Goal: Use online tool/utility: Utilize a website feature to perform a specific function

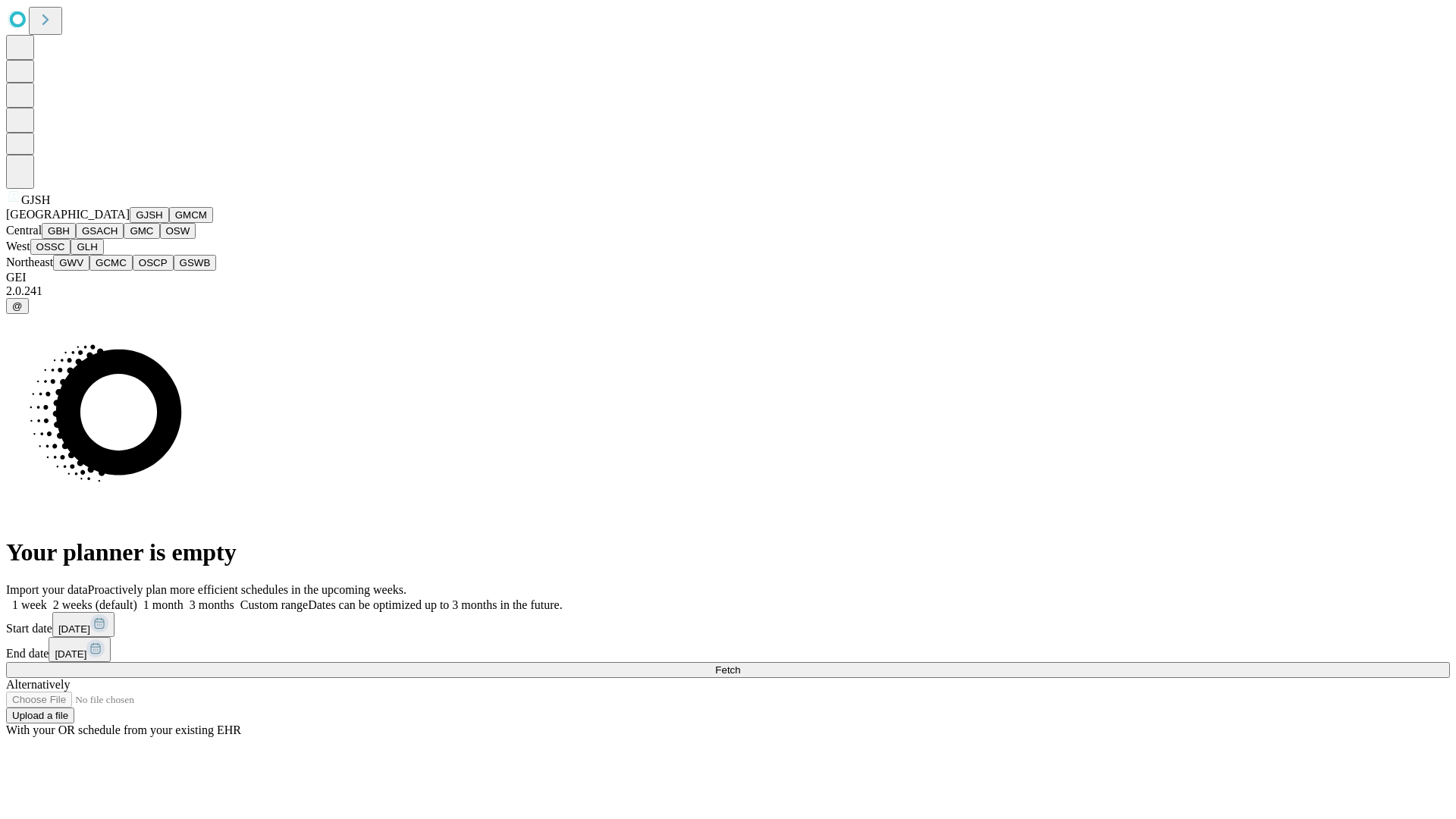
click at [130, 223] on button "GJSH" at bounding box center [149, 215] width 39 height 16
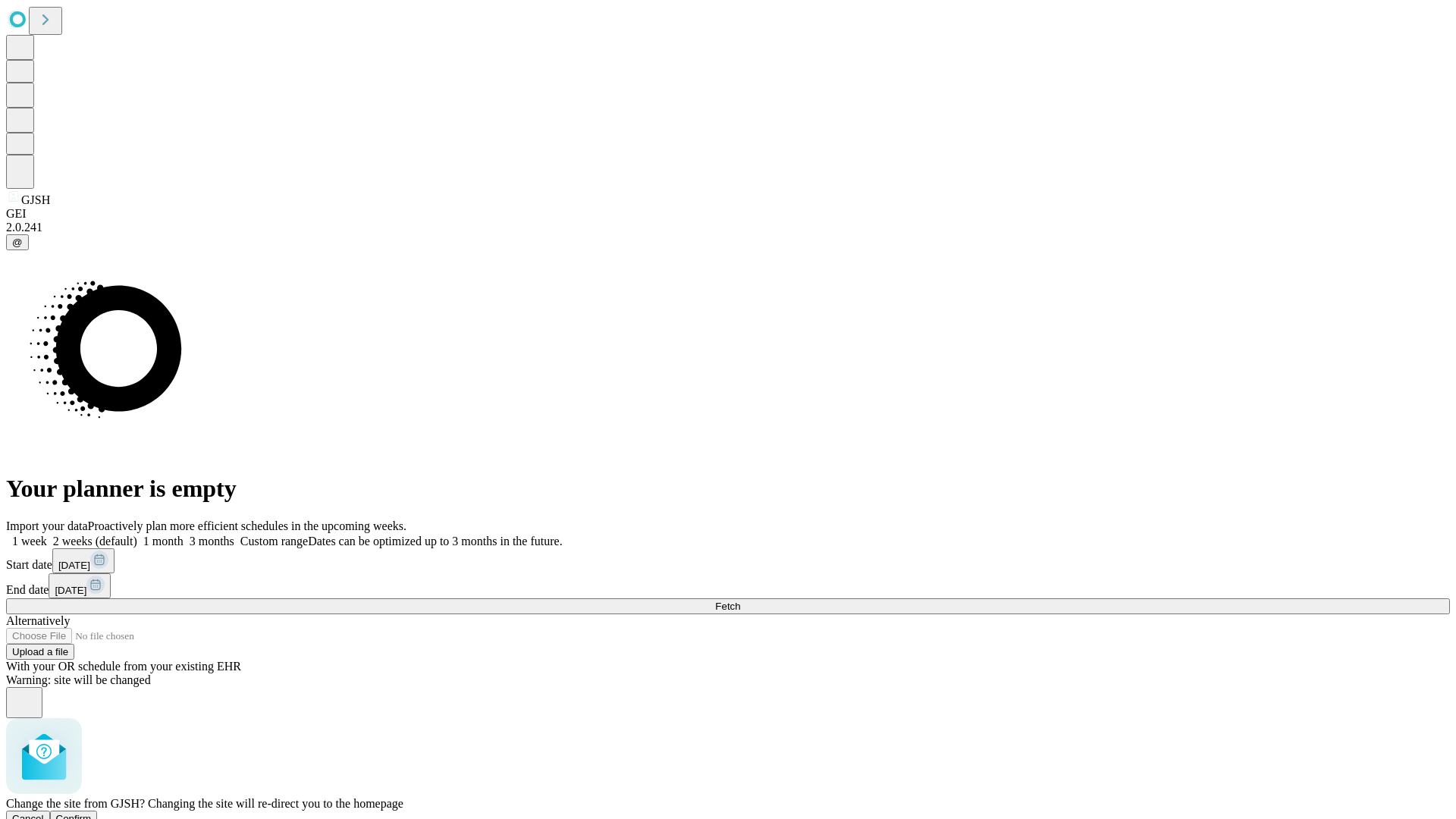
click at [91, 813] on span "Confirm" at bounding box center [74, 818] width 36 height 12
click at [184, 534] on label "1 month" at bounding box center [161, 540] width 46 height 13
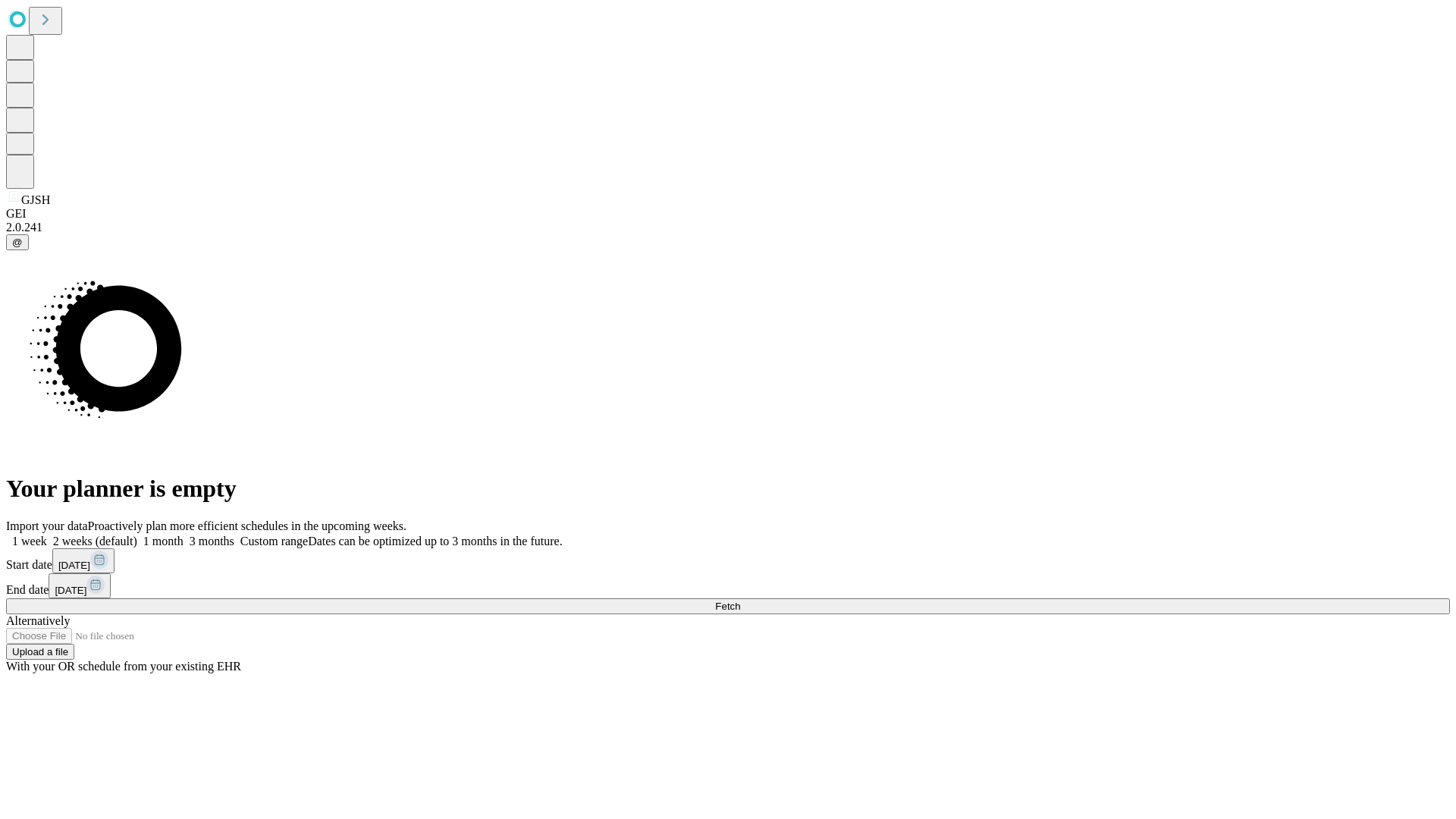
click at [740, 601] on span "Fetch" at bounding box center [728, 606] width 25 height 12
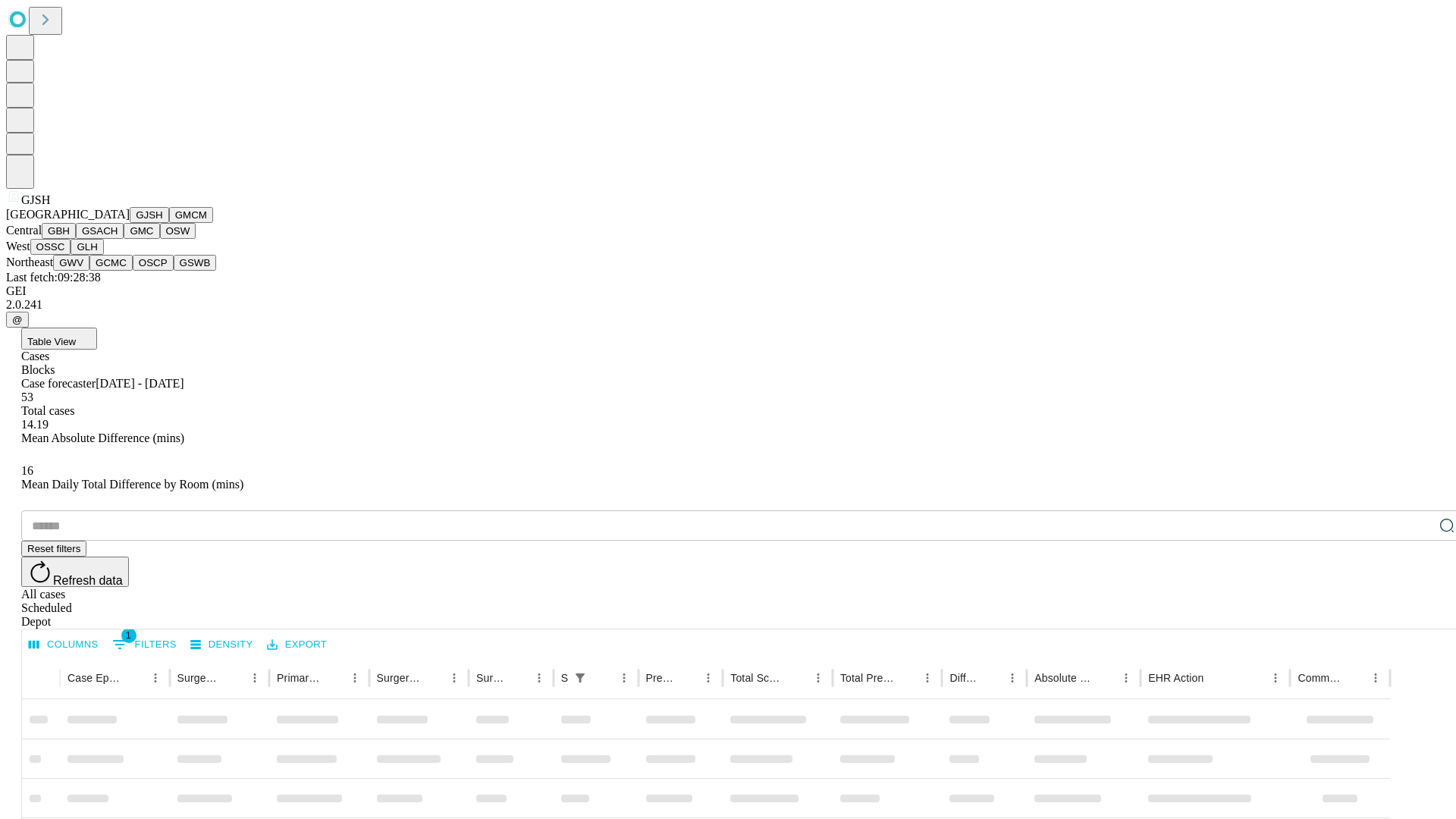
click at [170, 223] on button "GMCM" at bounding box center [192, 215] width 44 height 16
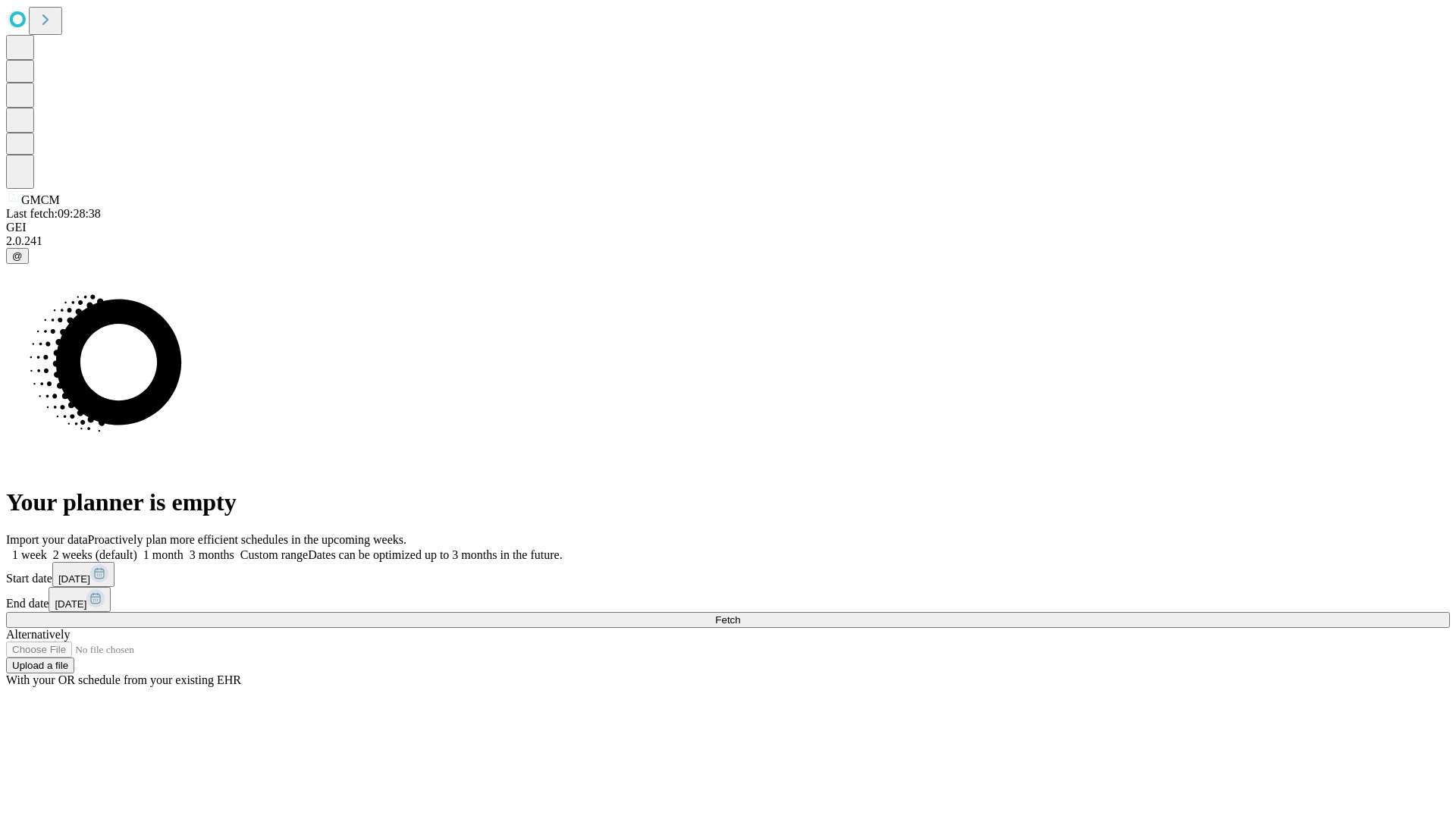
click at [184, 548] on label "1 month" at bounding box center [161, 555] width 46 height 13
click at [740, 614] on span "Fetch" at bounding box center [728, 619] width 25 height 12
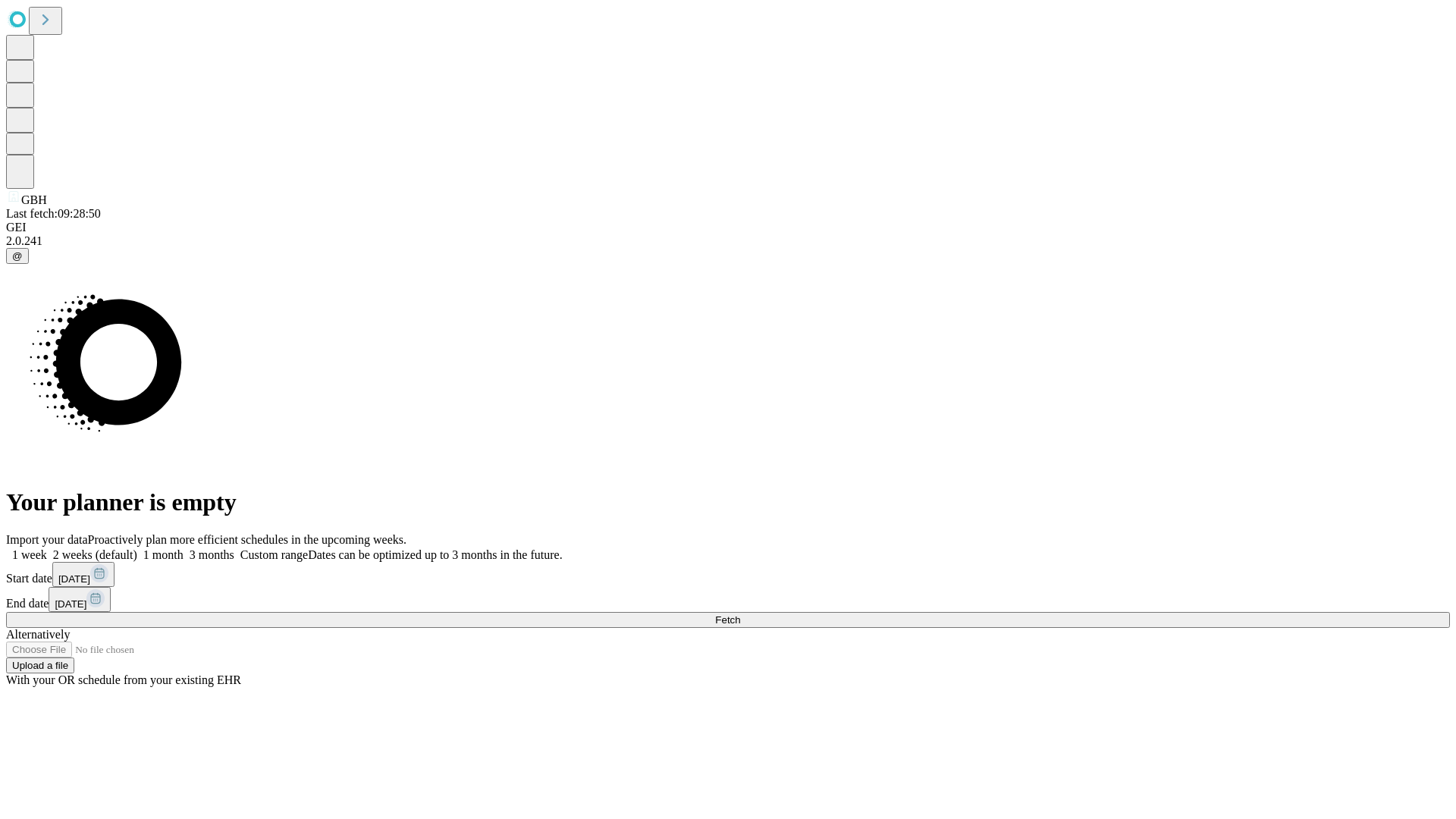
click at [184, 548] on label "1 month" at bounding box center [161, 555] width 46 height 13
click at [740, 614] on span "Fetch" at bounding box center [728, 619] width 25 height 12
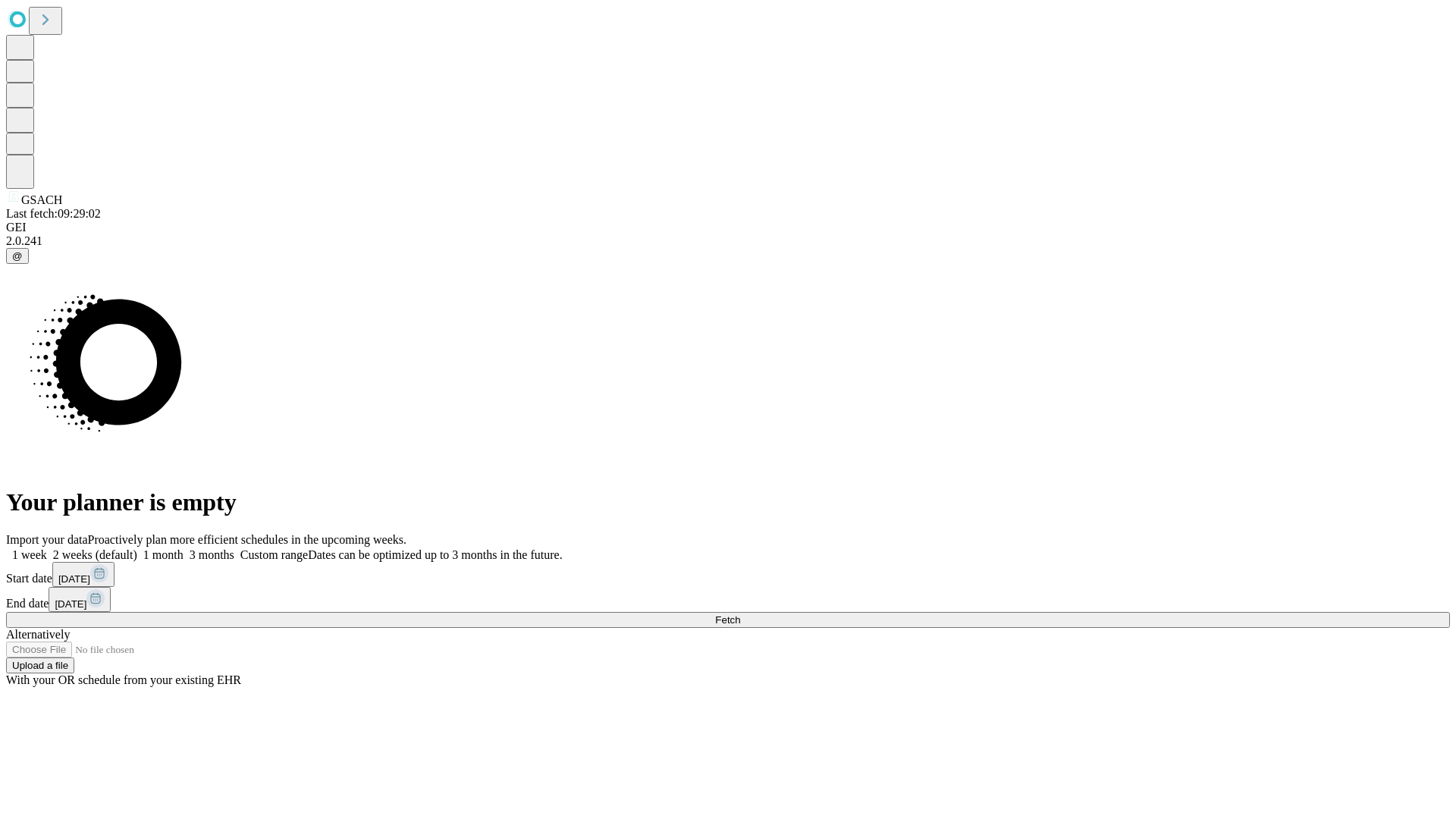
click at [184, 548] on label "1 month" at bounding box center [161, 555] width 46 height 13
click at [740, 614] on span "Fetch" at bounding box center [728, 619] width 25 height 12
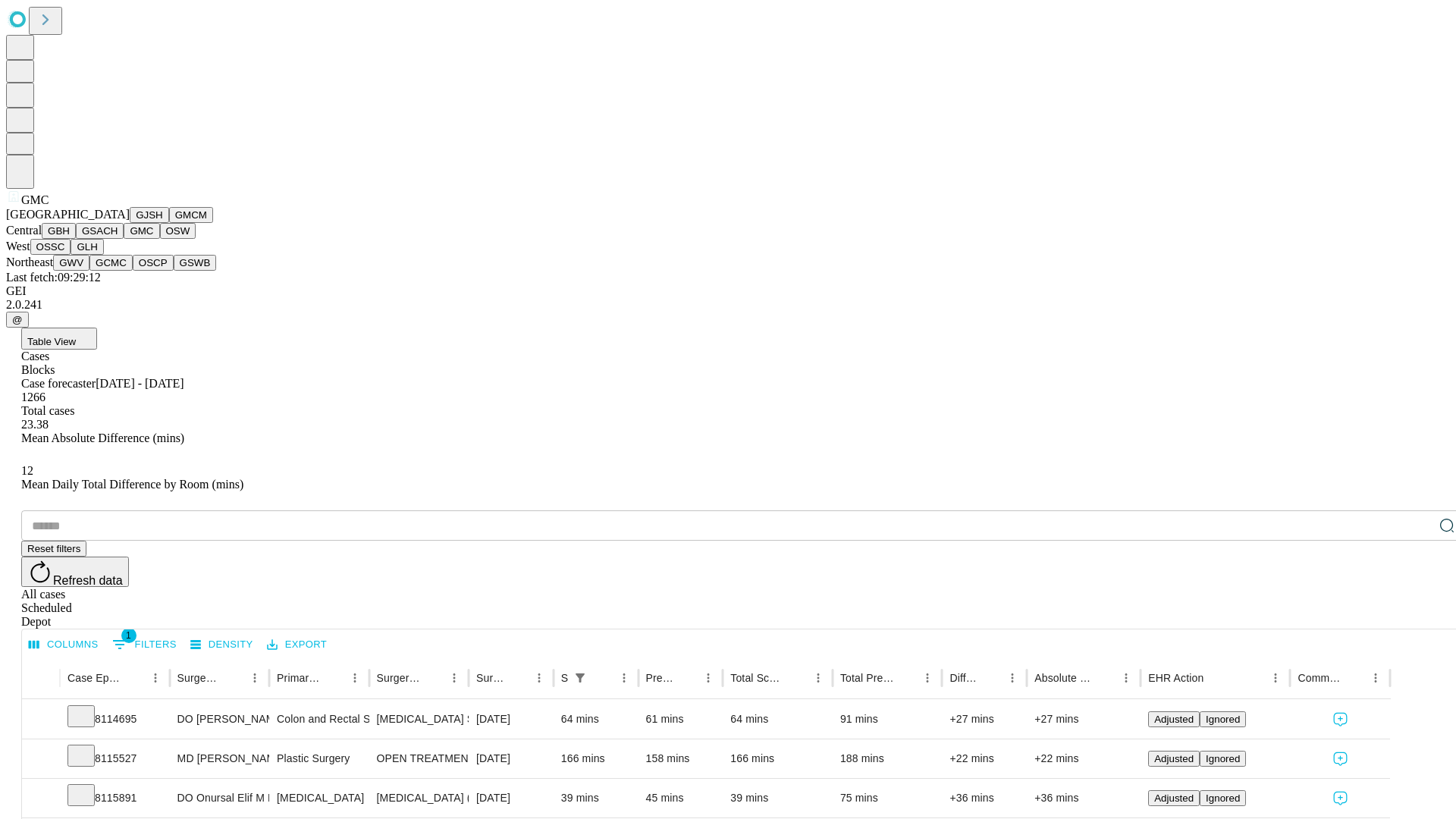
click at [160, 239] on button "OSW" at bounding box center [178, 231] width 36 height 16
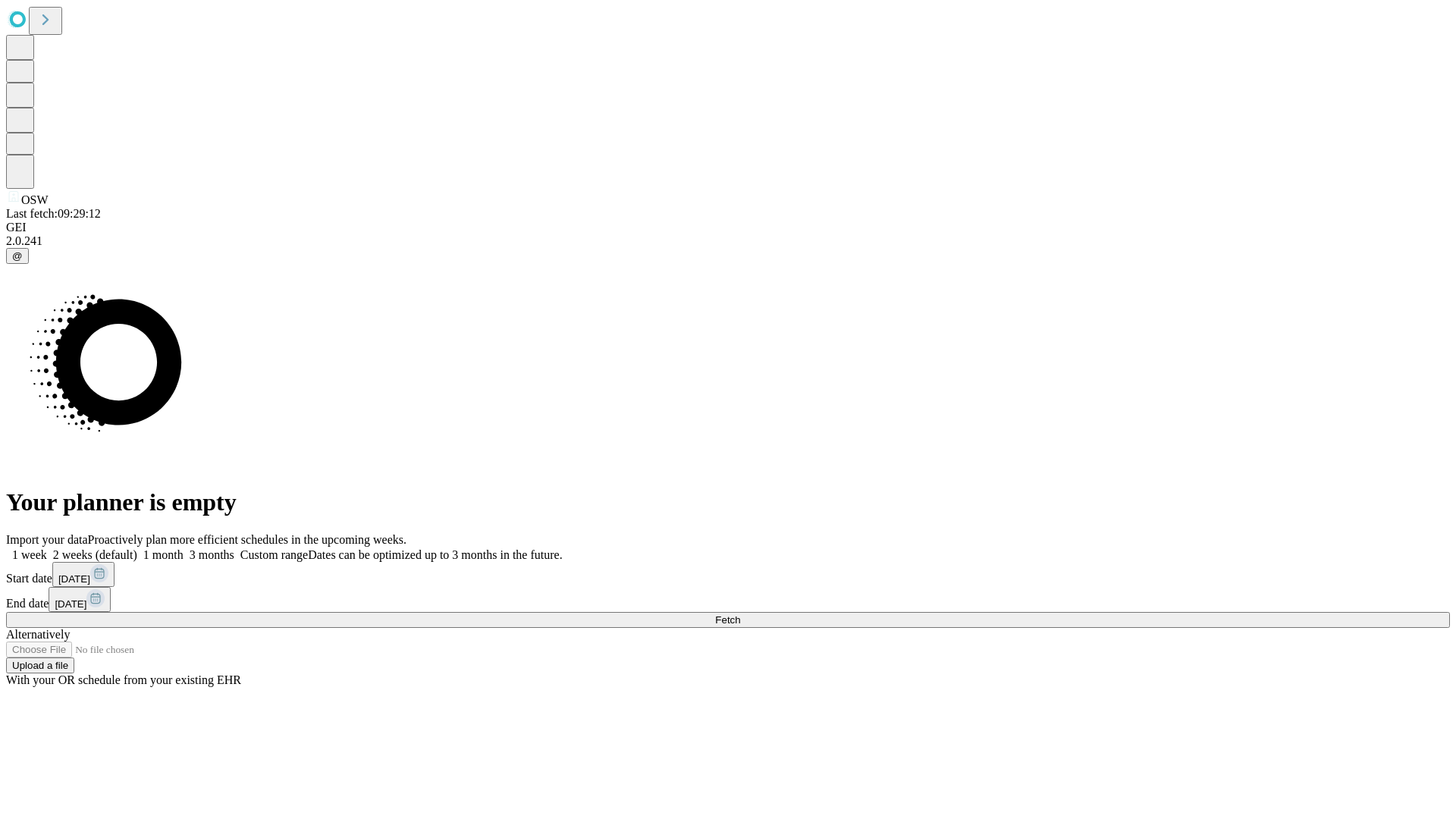
click at [184, 548] on label "1 month" at bounding box center [161, 555] width 46 height 13
click at [740, 614] on span "Fetch" at bounding box center [728, 619] width 25 height 12
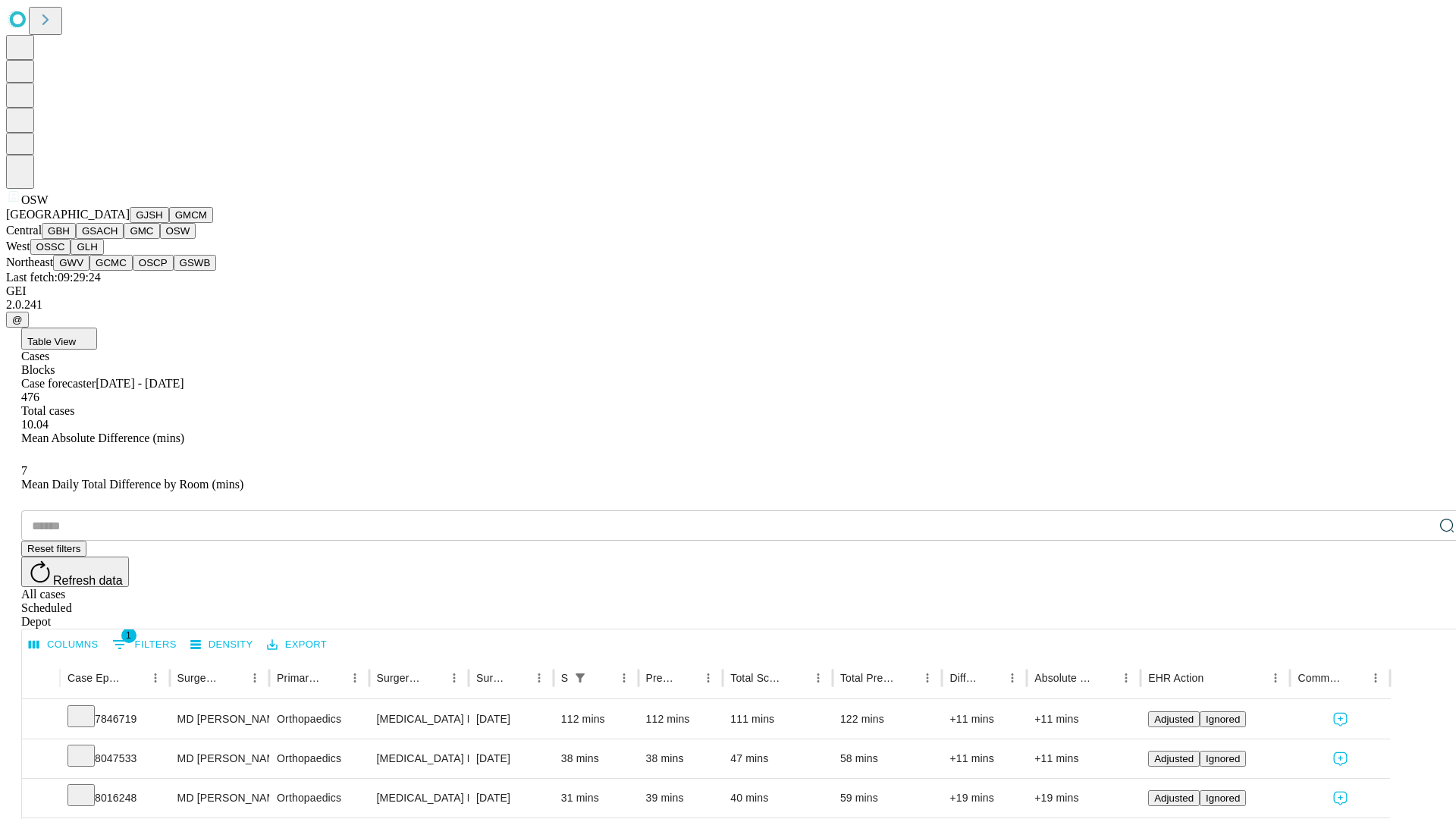
click at [71, 255] on button "OSSC" at bounding box center [51, 247] width 41 height 16
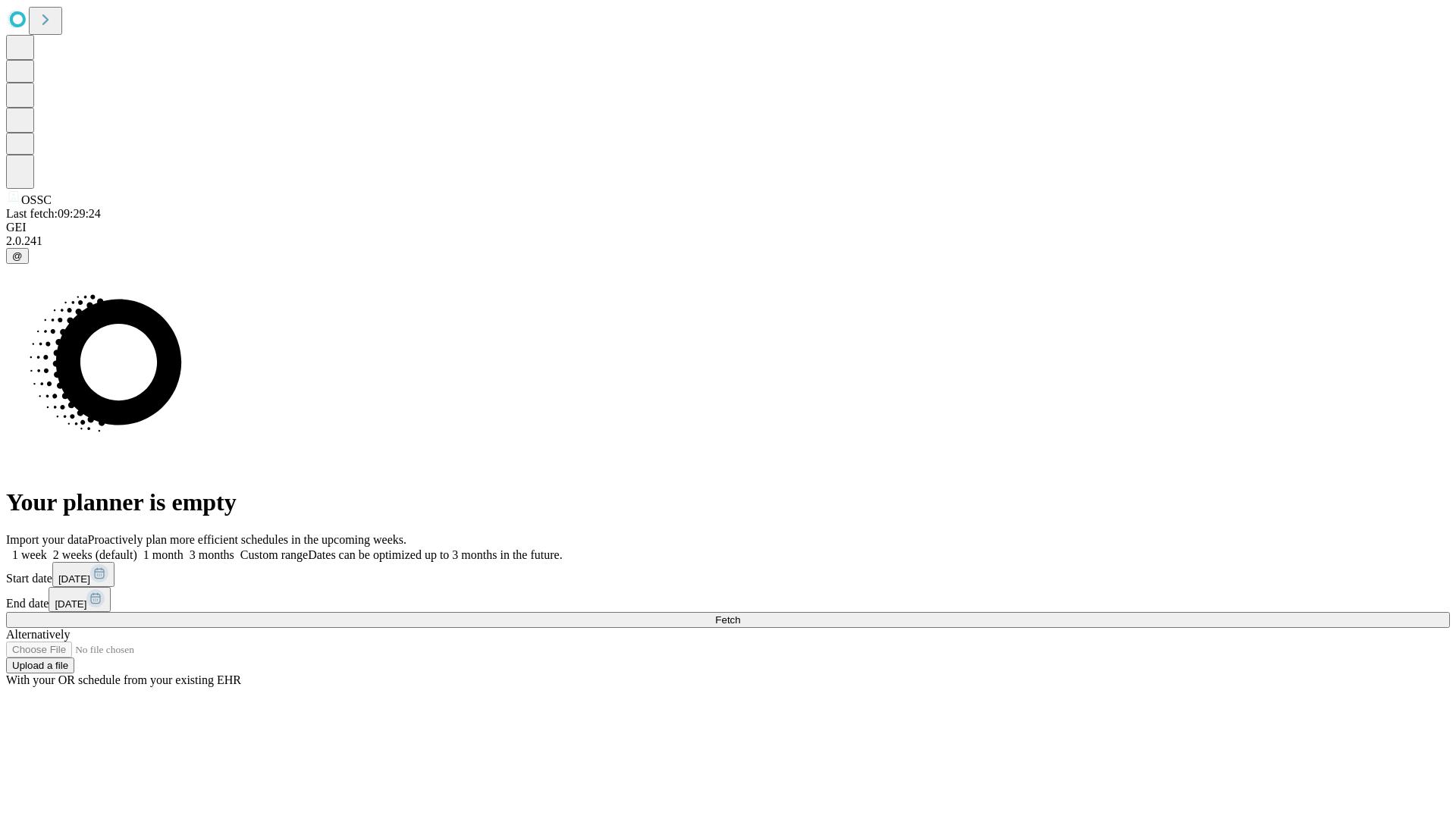
click at [740, 614] on span "Fetch" at bounding box center [728, 619] width 25 height 12
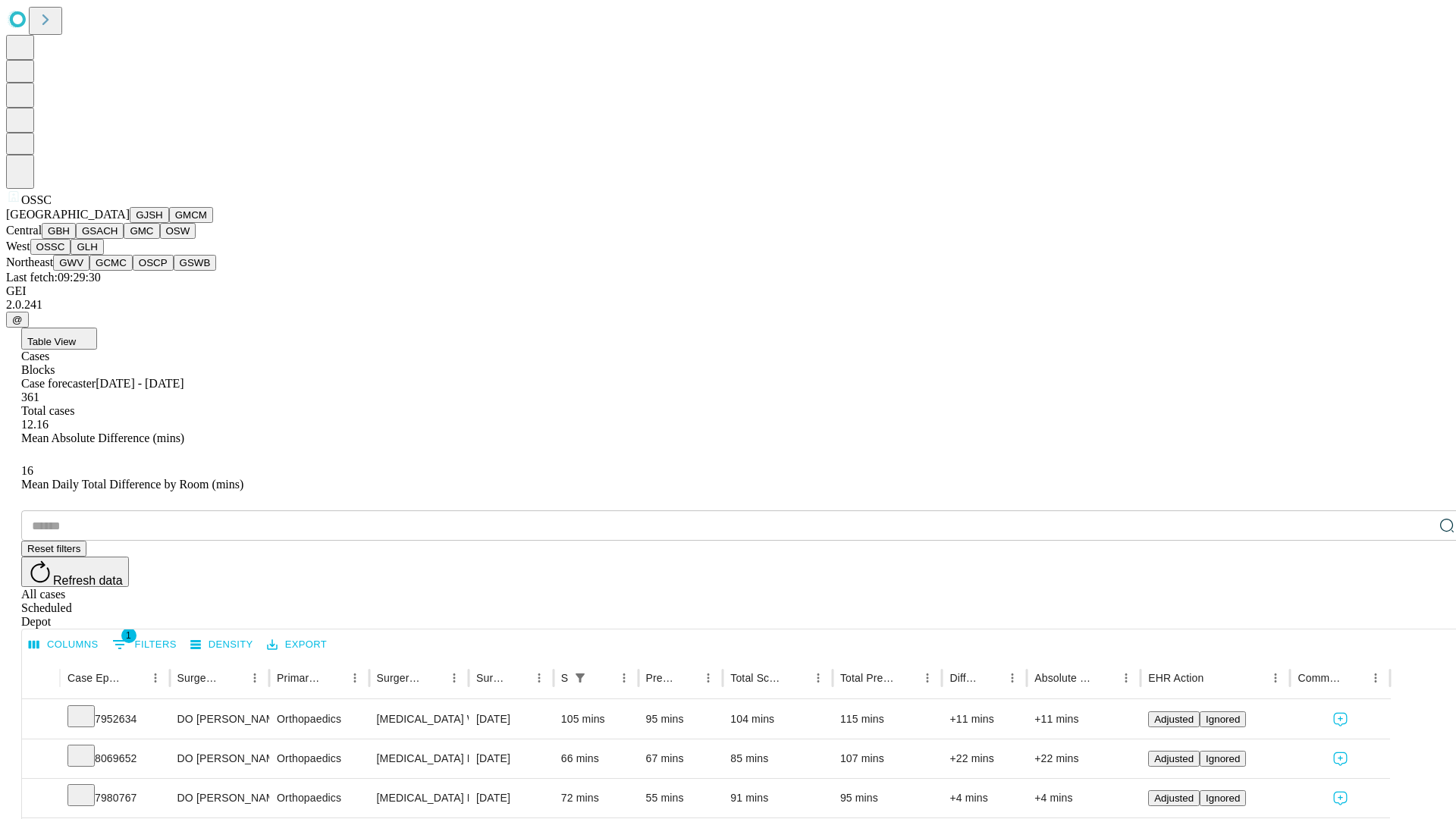
click at [103, 255] on button "GLH" at bounding box center [86, 247] width 33 height 16
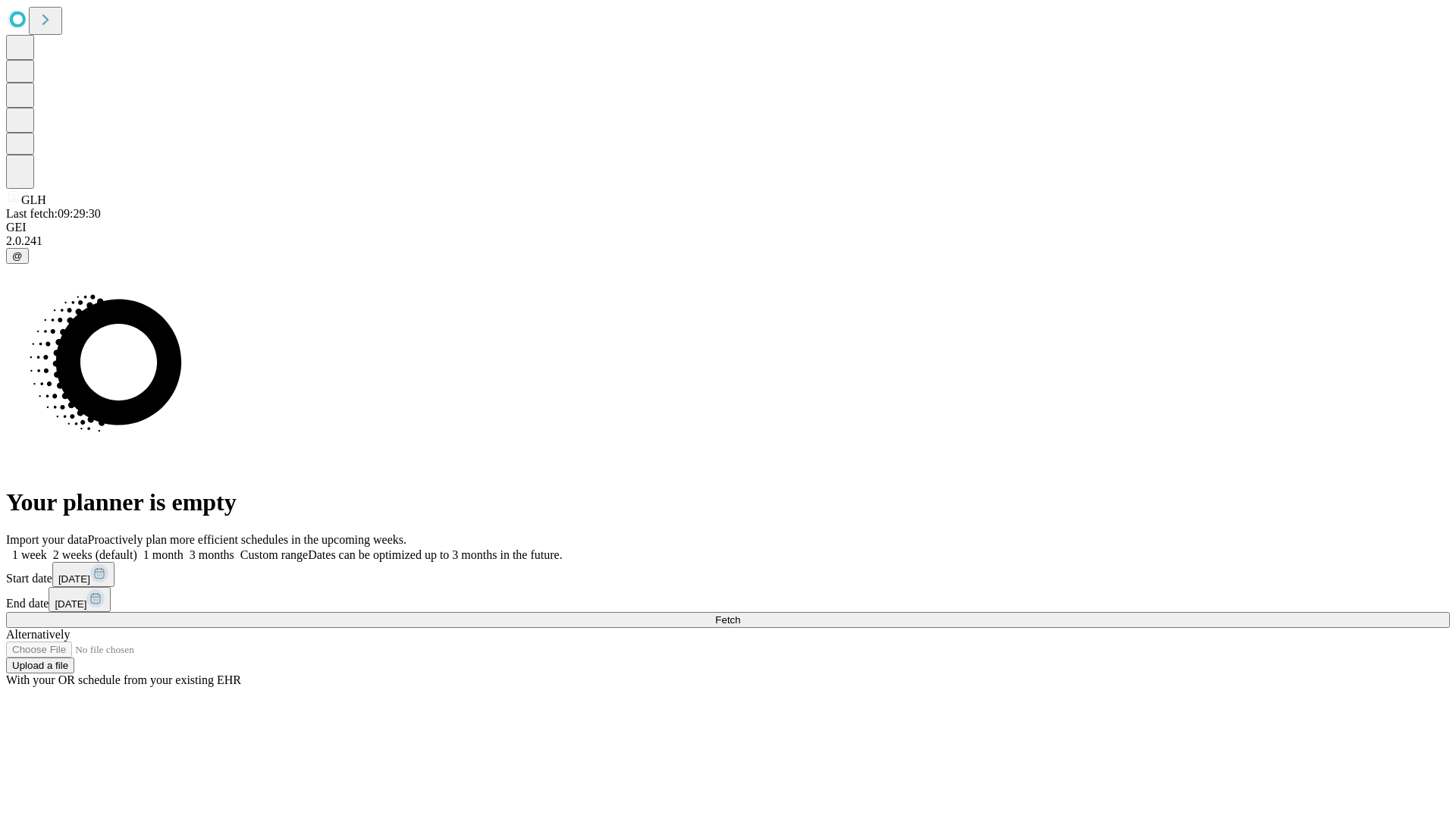
click at [740, 614] on span "Fetch" at bounding box center [728, 619] width 25 height 12
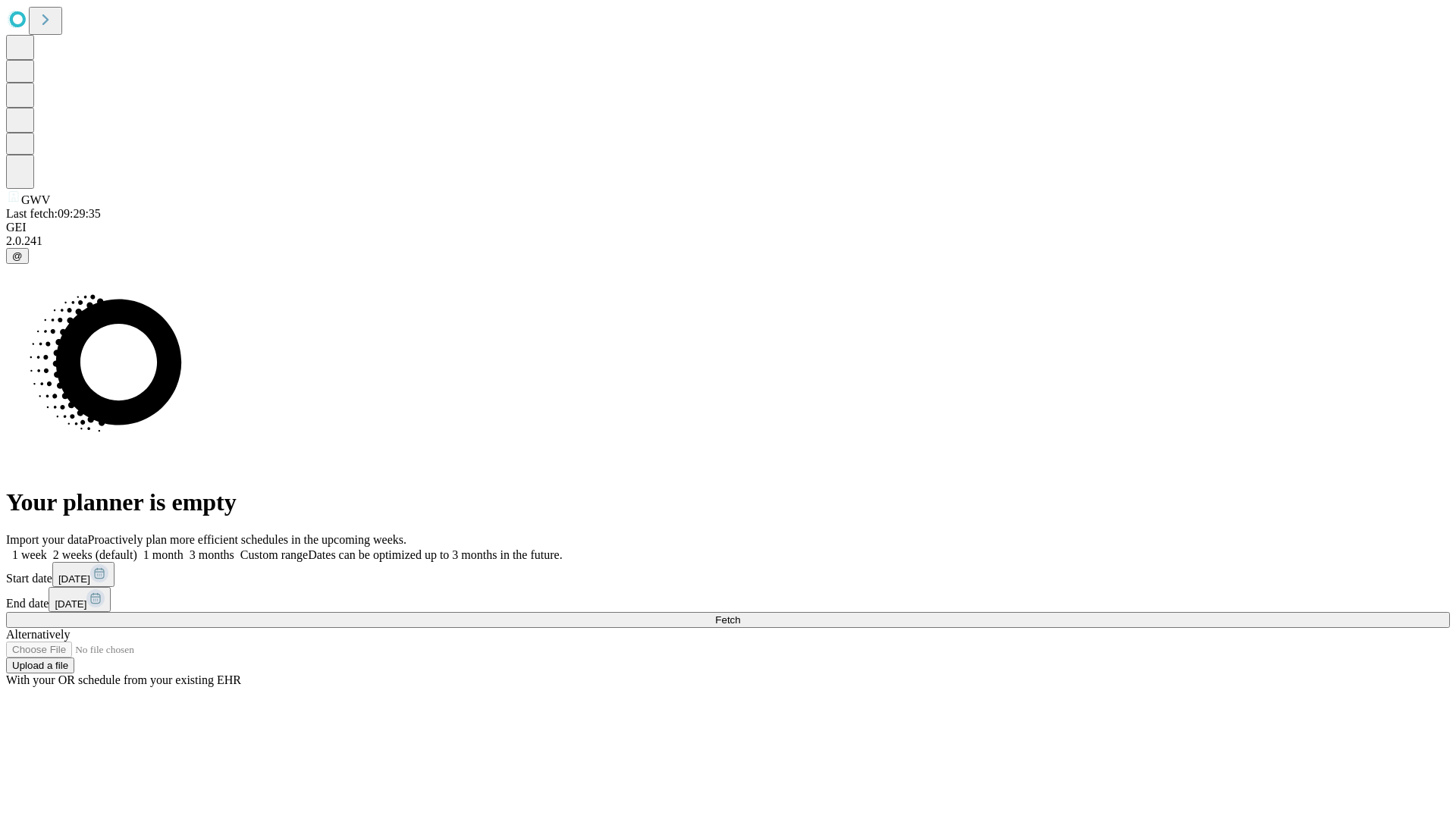
click at [184, 548] on label "1 month" at bounding box center [161, 555] width 46 height 13
click at [740, 614] on span "Fetch" at bounding box center [728, 619] width 25 height 12
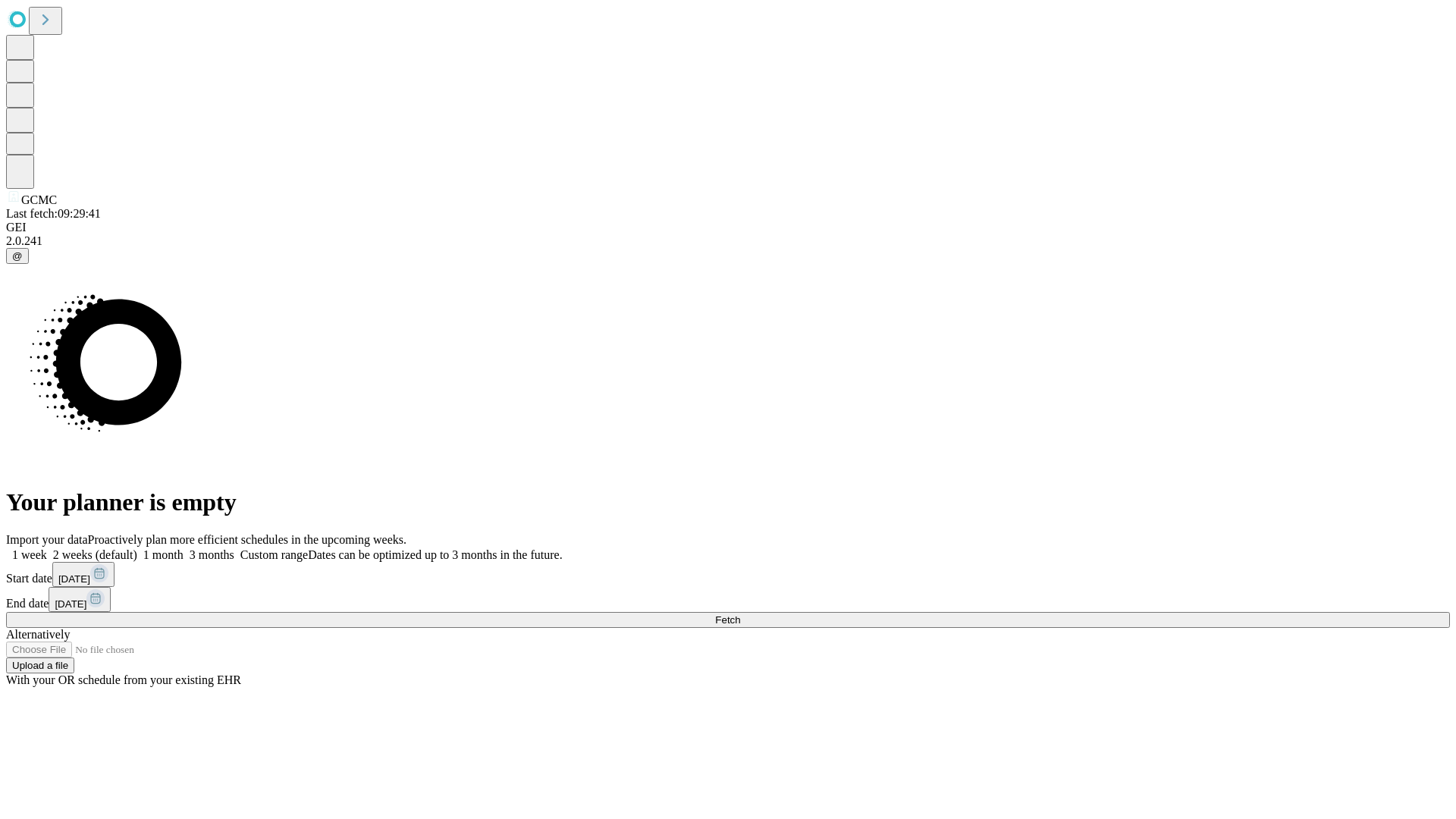
click at [184, 548] on label "1 month" at bounding box center [161, 555] width 46 height 13
click at [740, 614] on span "Fetch" at bounding box center [728, 619] width 25 height 12
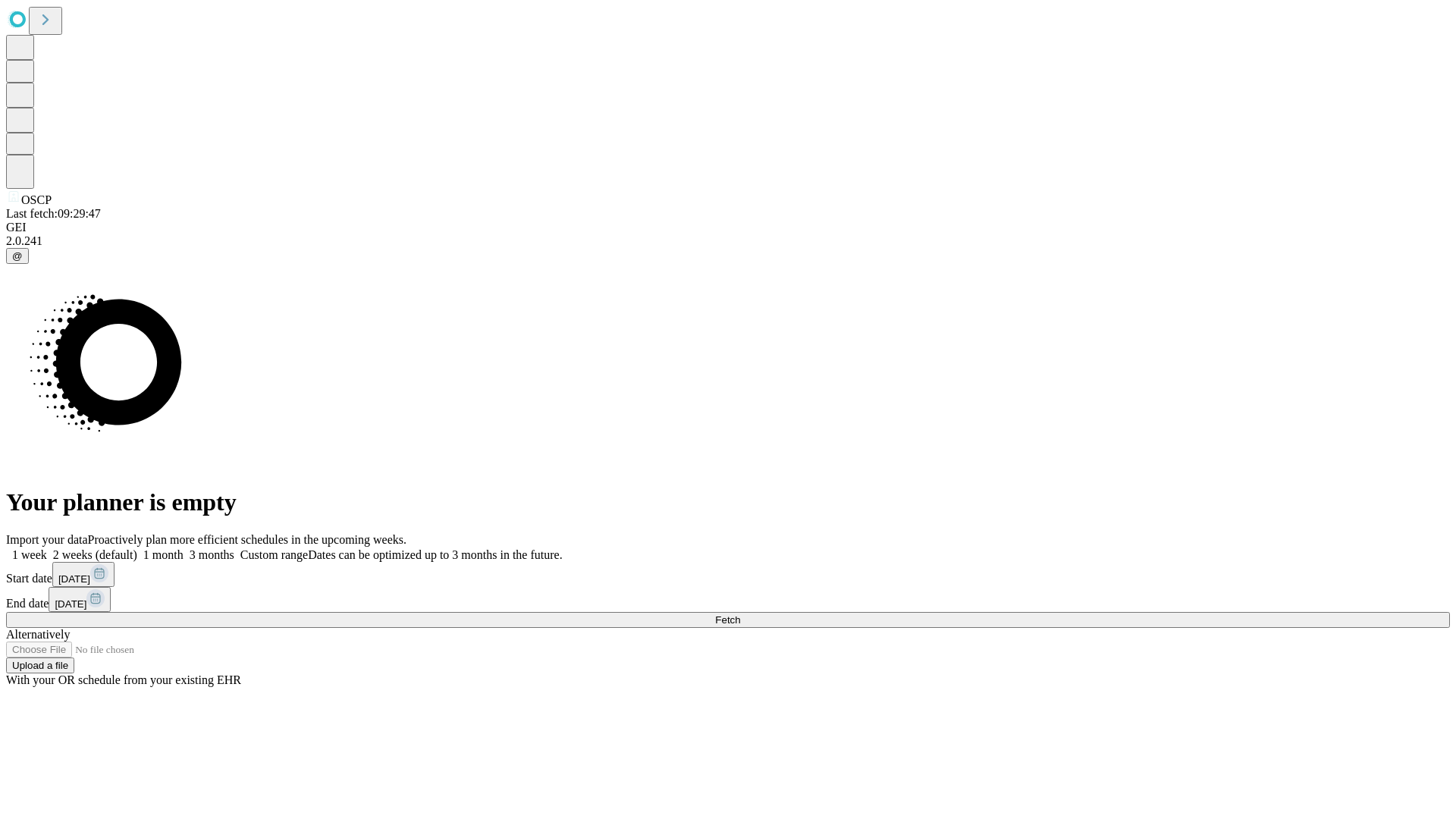
click at [184, 548] on label "1 month" at bounding box center [161, 555] width 46 height 13
click at [740, 614] on span "Fetch" at bounding box center [728, 619] width 25 height 12
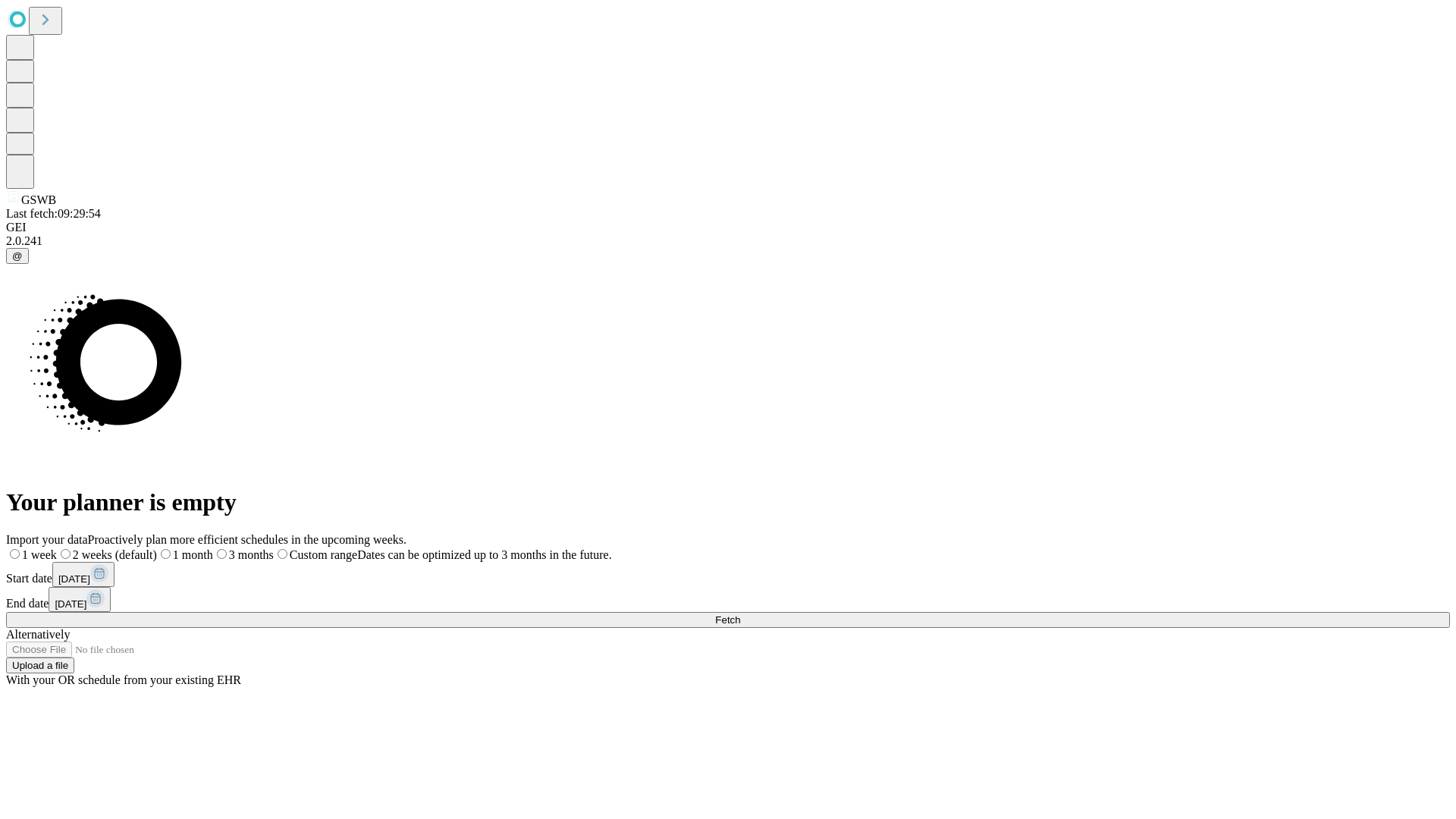
click at [213, 548] on label "1 month" at bounding box center [185, 555] width 56 height 13
click at [740, 614] on span "Fetch" at bounding box center [728, 619] width 25 height 12
